Goal: Task Accomplishment & Management: Manage account settings

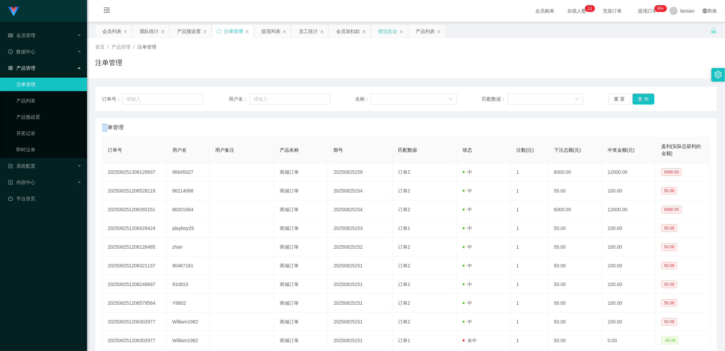
drag, startPoint x: 389, startPoint y: 27, endPoint x: 212, endPoint y: 79, distance: 184.4
click at [384, 27] on div "赠送彩金" at bounding box center [387, 31] width 19 height 13
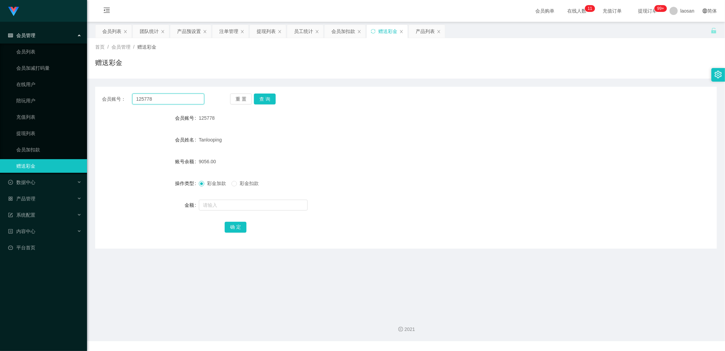
drag, startPoint x: 177, startPoint y: 100, endPoint x: 97, endPoint y: 97, distance: 79.9
click at [97, 97] on div "会员账号： 125778 重 置 查 询" at bounding box center [406, 98] width 622 height 11
drag, startPoint x: 171, startPoint y: 97, endPoint x: 99, endPoint y: 92, distance: 72.2
click at [99, 92] on div "会员账号： 96645027 重 置 查 询 会员账号 125778 会员姓名 Tanlooping 账号余额 9056.00 操作类型 彩金加款 彩金扣款 …" at bounding box center [406, 168] width 622 height 162
type input "96645027"
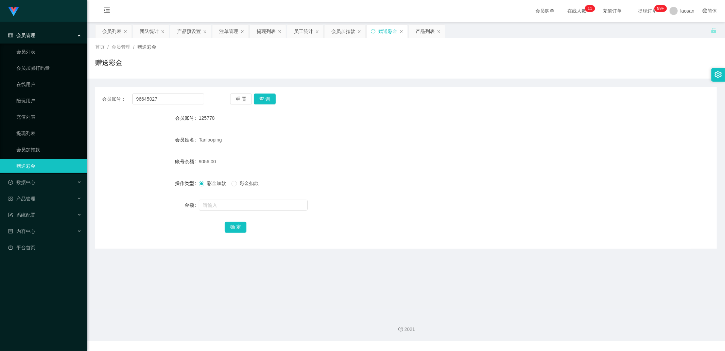
click at [345, 32] on div "会员加扣款" at bounding box center [343, 31] width 24 height 13
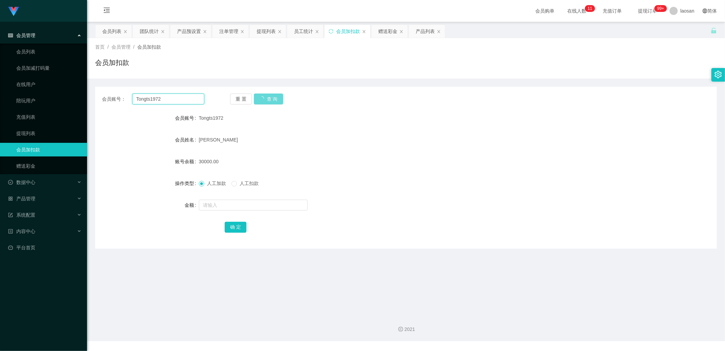
drag, startPoint x: 190, startPoint y: 99, endPoint x: 100, endPoint y: 101, distance: 89.8
click at [100, 100] on div "会员账号： Tongts1972 重 置 查 询" at bounding box center [406, 98] width 622 height 11
paste input "96645027"
type input "96645027"
click at [270, 100] on div "重 置 查 询" at bounding box center [281, 98] width 102 height 11
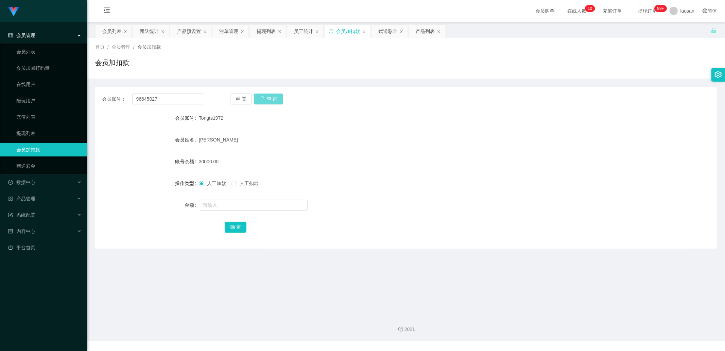
click at [342, 31] on div "会员加扣款" at bounding box center [348, 31] width 24 height 13
click at [271, 99] on div "重 置 查 询" at bounding box center [281, 98] width 102 height 11
drag, startPoint x: 187, startPoint y: 97, endPoint x: 101, endPoint y: 96, distance: 86.3
click at [101, 96] on div "会员账号： 96645027 重 置 查 询" at bounding box center [406, 98] width 622 height 11
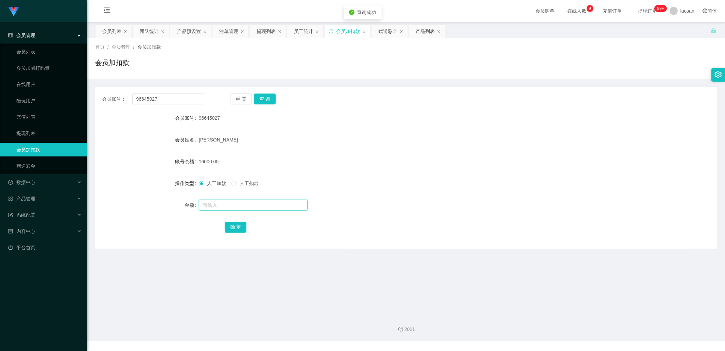
click at [211, 204] on input "text" at bounding box center [253, 205] width 109 height 11
drag, startPoint x: 233, startPoint y: 207, endPoint x: 178, endPoint y: 206, distance: 55.1
click at [178, 206] on div "金额 57600" at bounding box center [406, 205] width 622 height 14
type input "57600"
click at [239, 227] on button "确 定" at bounding box center [236, 227] width 22 height 11
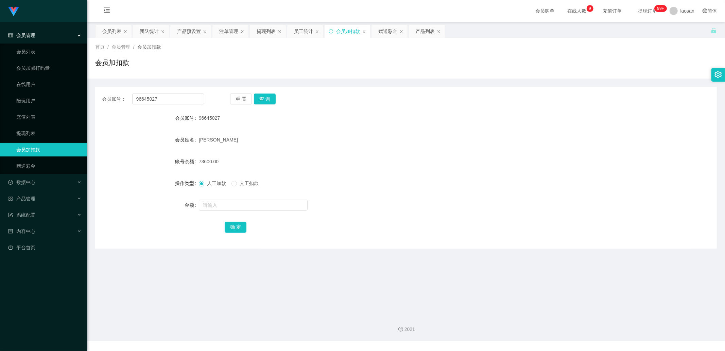
drag, startPoint x: 386, startPoint y: 33, endPoint x: 344, endPoint y: 45, distance: 44.2
click at [386, 33] on div "赠送彩金" at bounding box center [387, 31] width 19 height 13
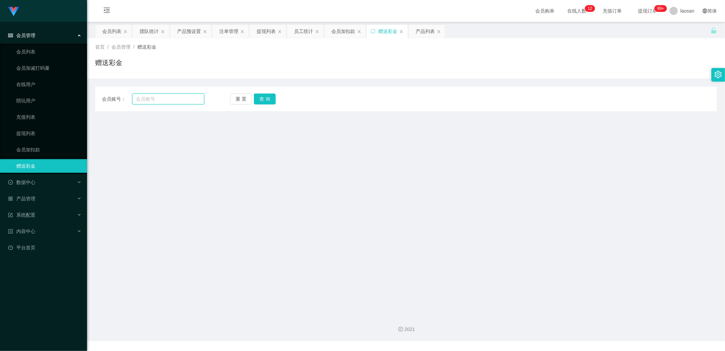
click at [179, 96] on input "text" at bounding box center [168, 98] width 72 height 11
paste input "57600"
click at [265, 97] on button "查 询" at bounding box center [265, 98] width 22 height 11
drag, startPoint x: 182, startPoint y: 97, endPoint x: 94, endPoint y: 94, distance: 87.1
click at [95, 94] on div "会员账号： 57600 重 置 查 询" at bounding box center [406, 98] width 622 height 11
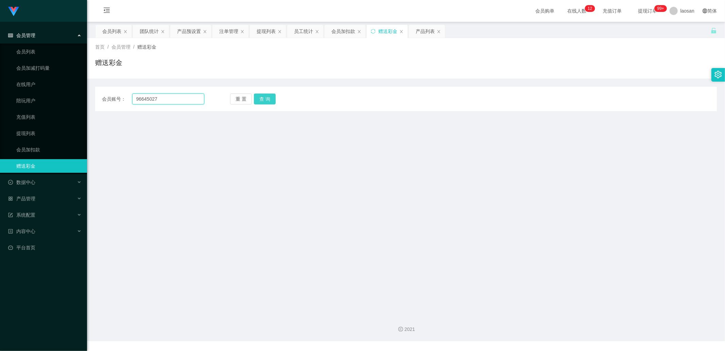
type input "96645027"
click at [265, 100] on button "查 询" at bounding box center [265, 98] width 22 height 11
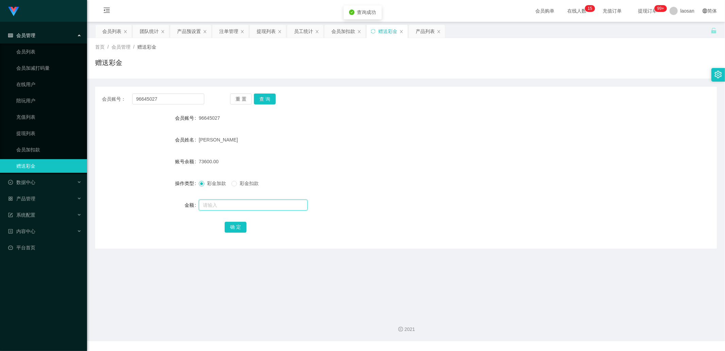
click at [214, 201] on input "text" at bounding box center [253, 205] width 109 height 11
type input "6400"
click at [234, 224] on button "确 定" at bounding box center [236, 227] width 22 height 11
click at [114, 30] on div "会员列表" at bounding box center [111, 31] width 19 height 13
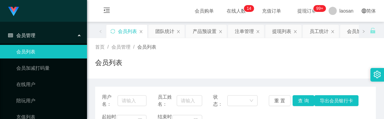
drag, startPoint x: 186, startPoint y: 64, endPoint x: 175, endPoint y: 55, distance: 13.6
click at [186, 64] on div "会员列表" at bounding box center [235, 65] width 281 height 16
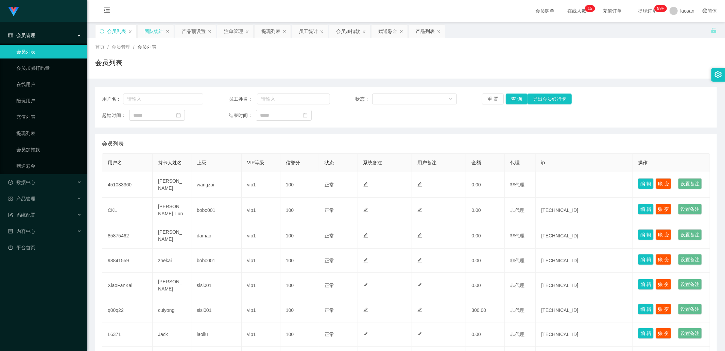
click at [155, 31] on div "团队统计" at bounding box center [153, 31] width 19 height 13
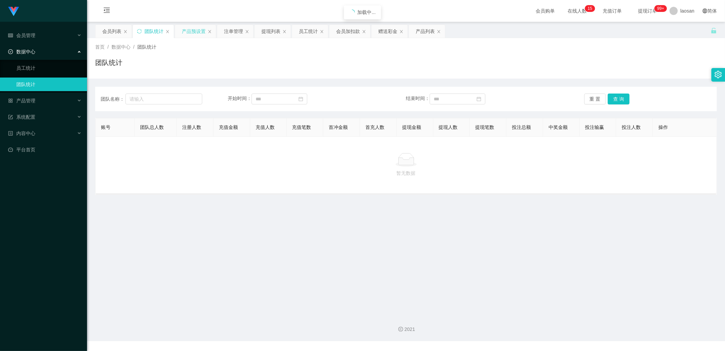
click at [194, 29] on div "产品预设置" at bounding box center [194, 31] width 24 height 13
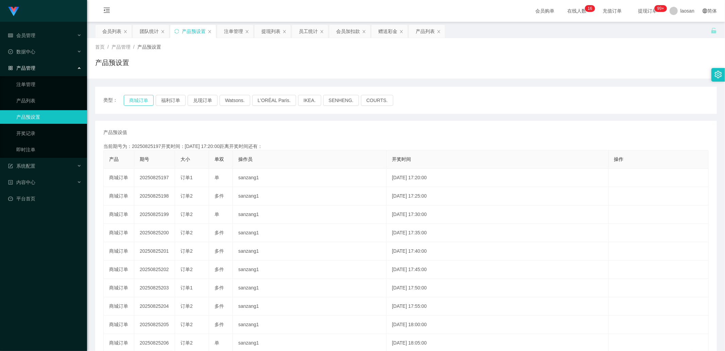
click at [144, 95] on button "商城订单" at bounding box center [139, 100] width 30 height 11
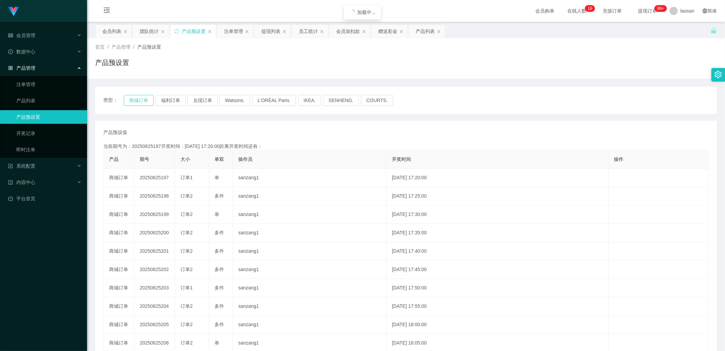
click at [145, 95] on button "商城订单" at bounding box center [139, 100] width 30 height 11
click at [170, 97] on button "福利订单" at bounding box center [171, 100] width 30 height 11
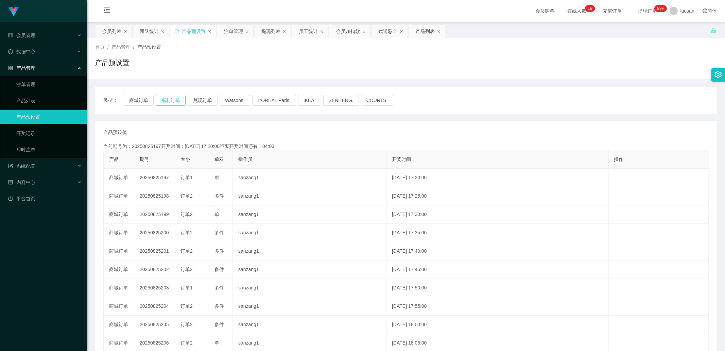
click at [170, 97] on button "福利订单" at bounding box center [171, 100] width 30 height 11
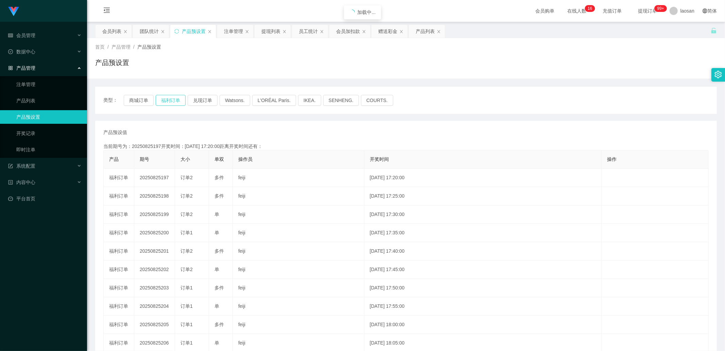
click at [170, 97] on button "福利订单" at bounding box center [171, 100] width 30 height 11
click at [188, 34] on div "产品预设置" at bounding box center [194, 31] width 24 height 13
drag, startPoint x: 188, startPoint y: 34, endPoint x: 116, endPoint y: 55, distance: 74.3
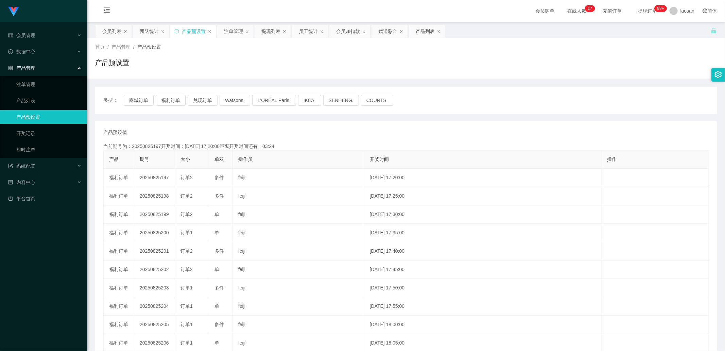
click at [188, 34] on div "产品预设置" at bounding box center [194, 31] width 24 height 13
drag, startPoint x: 37, startPoint y: 79, endPoint x: 233, endPoint y: 99, distance: 197.5
click at [37, 79] on link "注单管理" at bounding box center [48, 85] width 65 height 14
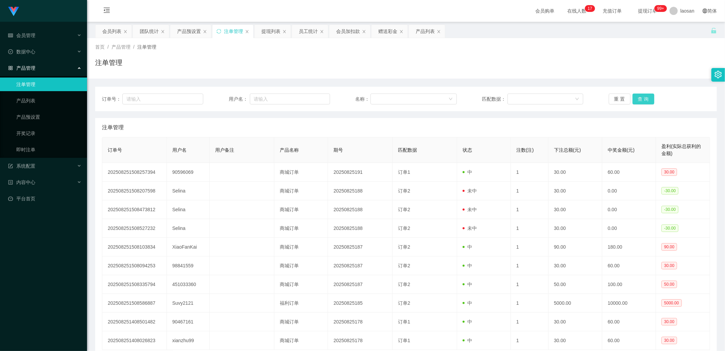
click at [642, 97] on button "查 询" at bounding box center [644, 98] width 22 height 11
click at [642, 98] on div "重 置 查 询" at bounding box center [659, 98] width 101 height 11
drag, startPoint x: 642, startPoint y: 98, endPoint x: 645, endPoint y: 96, distance: 3.8
click at [642, 98] on button "查 询" at bounding box center [644, 98] width 22 height 11
click at [646, 96] on div "重 置 查 询" at bounding box center [659, 98] width 101 height 11
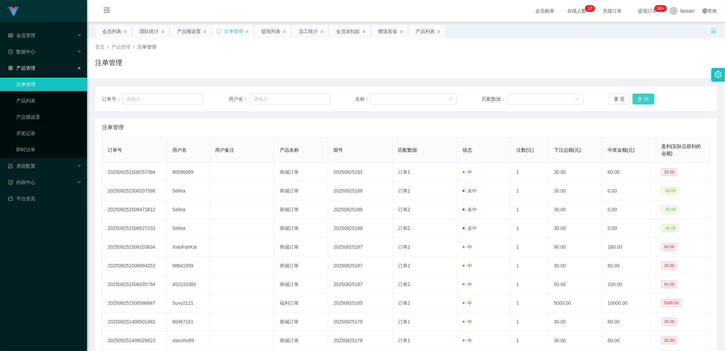
click at [646, 96] on button "查 询" at bounding box center [644, 98] width 22 height 11
click at [646, 96] on div "重 置 查 询" at bounding box center [659, 98] width 101 height 11
click at [646, 96] on button "查 询" at bounding box center [644, 98] width 22 height 11
click at [646, 96] on div "重 置 查 询" at bounding box center [659, 98] width 101 height 11
click at [641, 96] on button "查 询" at bounding box center [644, 98] width 22 height 11
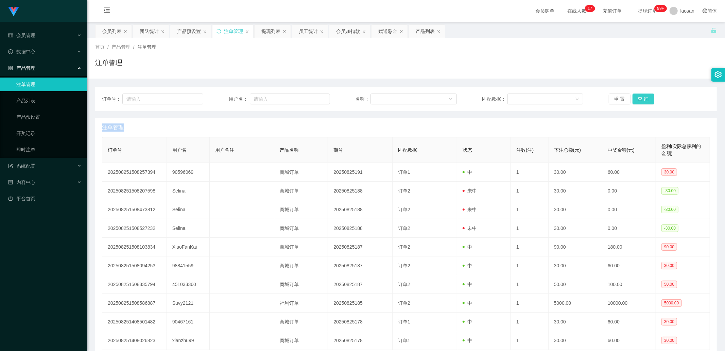
click at [641, 96] on div "重 置 查 询" at bounding box center [659, 98] width 101 height 11
click at [641, 96] on button "查 询" at bounding box center [644, 98] width 22 height 11
click at [641, 96] on div "重 置 查 询" at bounding box center [659, 98] width 101 height 11
click at [641, 96] on button "查 询" at bounding box center [647, 98] width 29 height 11
click at [641, 96] on div "重 置 查 询" at bounding box center [659, 98] width 101 height 11
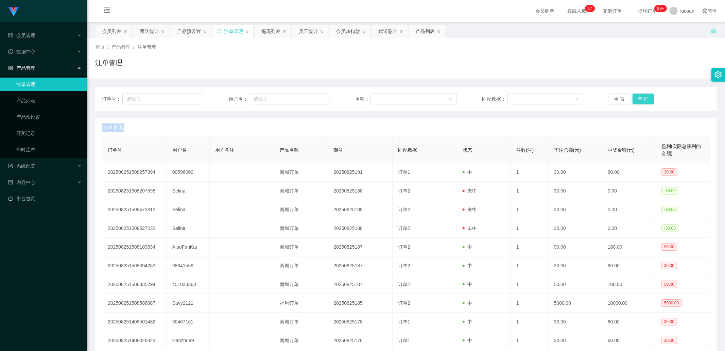
click at [641, 96] on button "查 询" at bounding box center [644, 98] width 22 height 11
click at [641, 96] on div "重 置 查 询" at bounding box center [659, 98] width 101 height 11
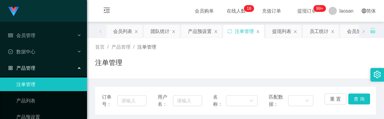
click at [182, 67] on div "注单管理" at bounding box center [235, 65] width 281 height 16
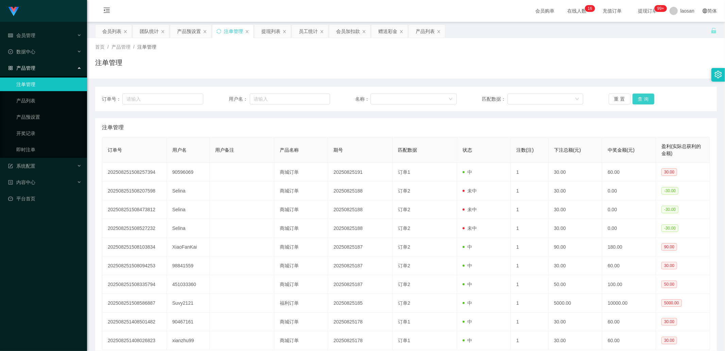
click at [648, 99] on button "查 询" at bounding box center [644, 98] width 22 height 11
click at [646, 99] on div "重 置 查 询" at bounding box center [659, 98] width 101 height 11
click at [646, 99] on button "查 询" at bounding box center [644, 98] width 22 height 11
click at [644, 101] on button "查 询" at bounding box center [644, 98] width 22 height 11
click at [644, 101] on div "重 置 查 询" at bounding box center [659, 98] width 101 height 11
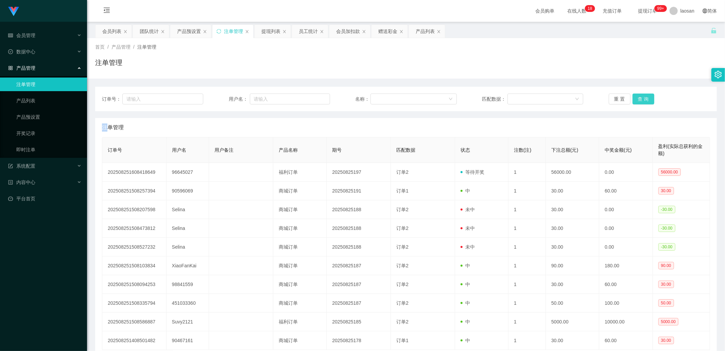
click at [644, 101] on button "查 询" at bounding box center [644, 98] width 22 height 11
click at [644, 101] on div "重 置 查 询" at bounding box center [659, 98] width 101 height 11
click at [644, 101] on button "查 询" at bounding box center [644, 98] width 22 height 11
click at [644, 101] on div "重 置 查 询" at bounding box center [659, 98] width 101 height 11
click at [644, 101] on button "查 询" at bounding box center [644, 98] width 22 height 11
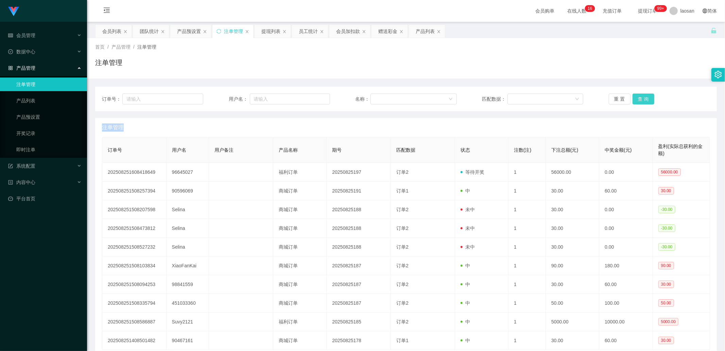
click at [644, 100] on button "查 询" at bounding box center [644, 98] width 22 height 11
click at [644, 100] on div "重 置 查 询" at bounding box center [659, 98] width 101 height 11
click at [644, 100] on button "查 询" at bounding box center [644, 98] width 22 height 11
click at [644, 100] on div "重 置 查 询" at bounding box center [659, 98] width 101 height 11
click at [644, 100] on button "查 询" at bounding box center [644, 98] width 22 height 11
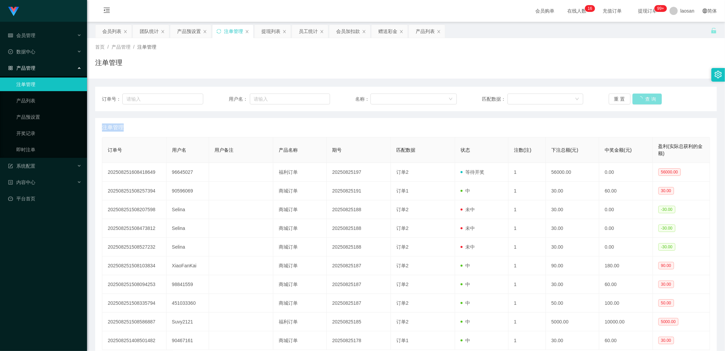
click at [644, 100] on div "重 置 查 询" at bounding box center [659, 98] width 101 height 11
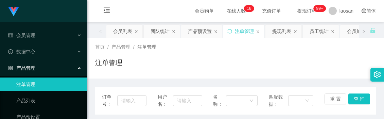
click at [16, 82] on link "注单管理" at bounding box center [48, 85] width 65 height 14
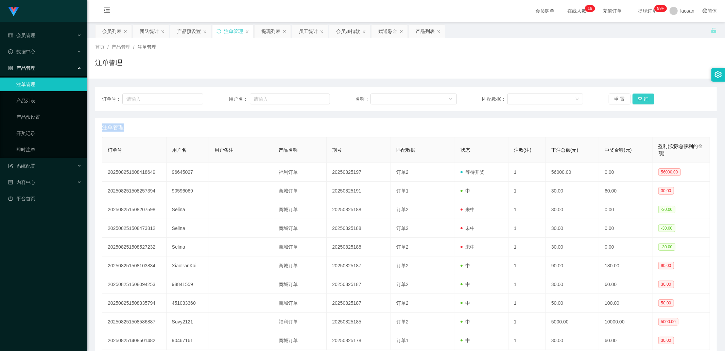
click at [645, 100] on button "查 询" at bounding box center [644, 98] width 22 height 11
click at [645, 100] on div "重 置 查 询" at bounding box center [659, 98] width 101 height 11
click at [645, 100] on button "查 询" at bounding box center [644, 98] width 22 height 11
click at [383, 32] on div "赠送彩金" at bounding box center [387, 31] width 19 height 13
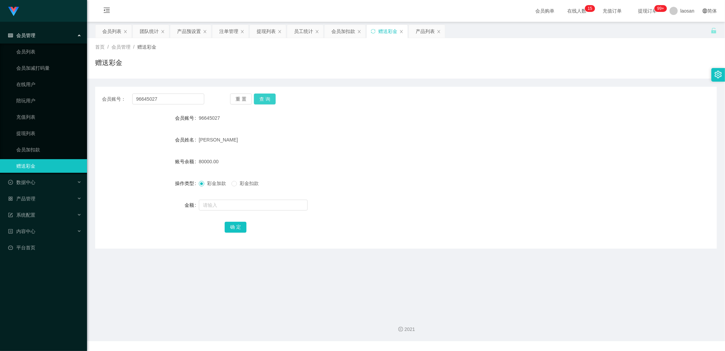
click at [263, 100] on button "查 询" at bounding box center [265, 98] width 22 height 11
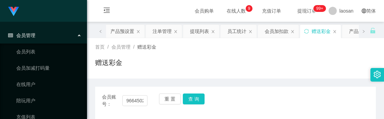
drag, startPoint x: 235, startPoint y: 75, endPoint x: 294, endPoint y: 12, distance: 86.3
click at [235, 75] on div "首页 / 会员管理 / 赠送彩金 / 赠送彩金" at bounding box center [235, 58] width 297 height 40
